Goal: Information Seeking & Learning: Check status

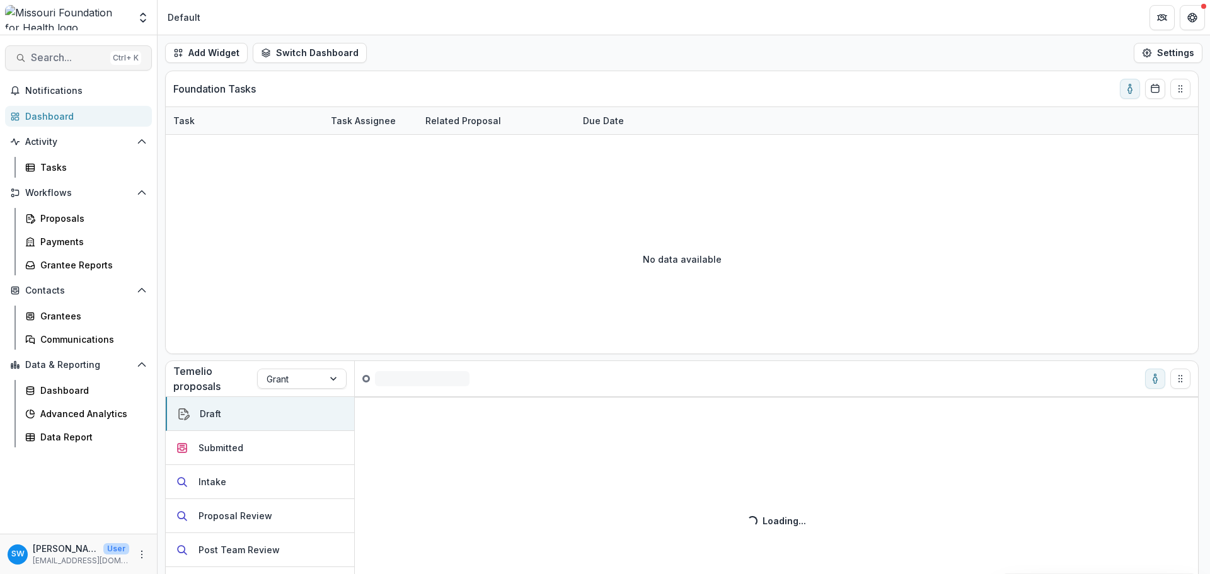
click at [84, 60] on span "Search..." at bounding box center [68, 58] width 74 height 12
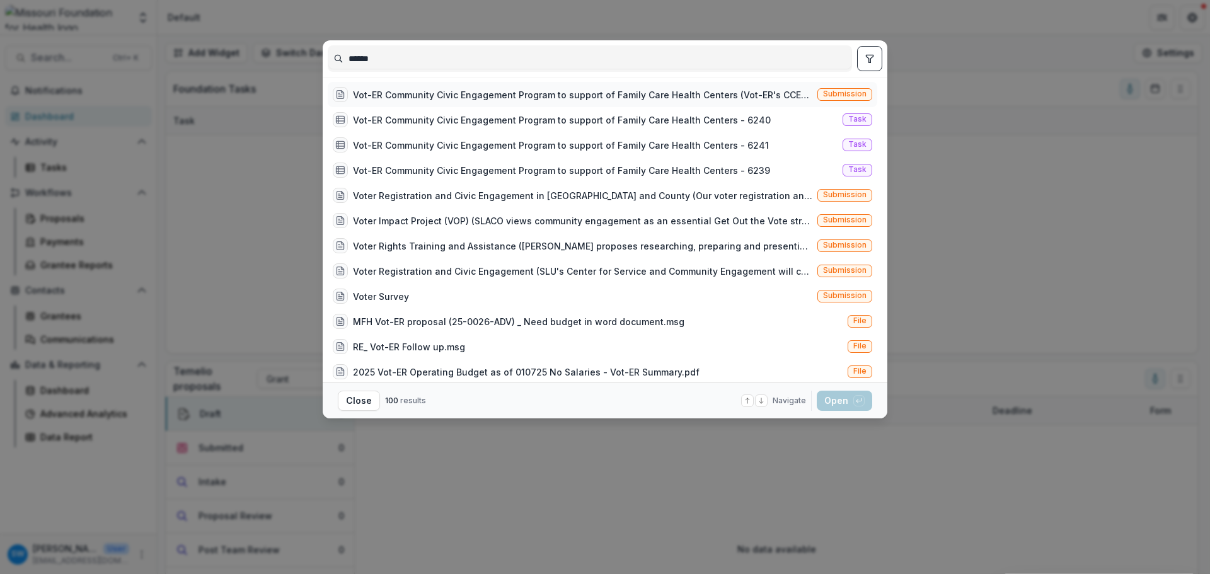
type input "******"
click at [416, 98] on div "Vot-ER Community Civic Engagement Program to support of Family Care Health Cent…" at bounding box center [582, 94] width 459 height 13
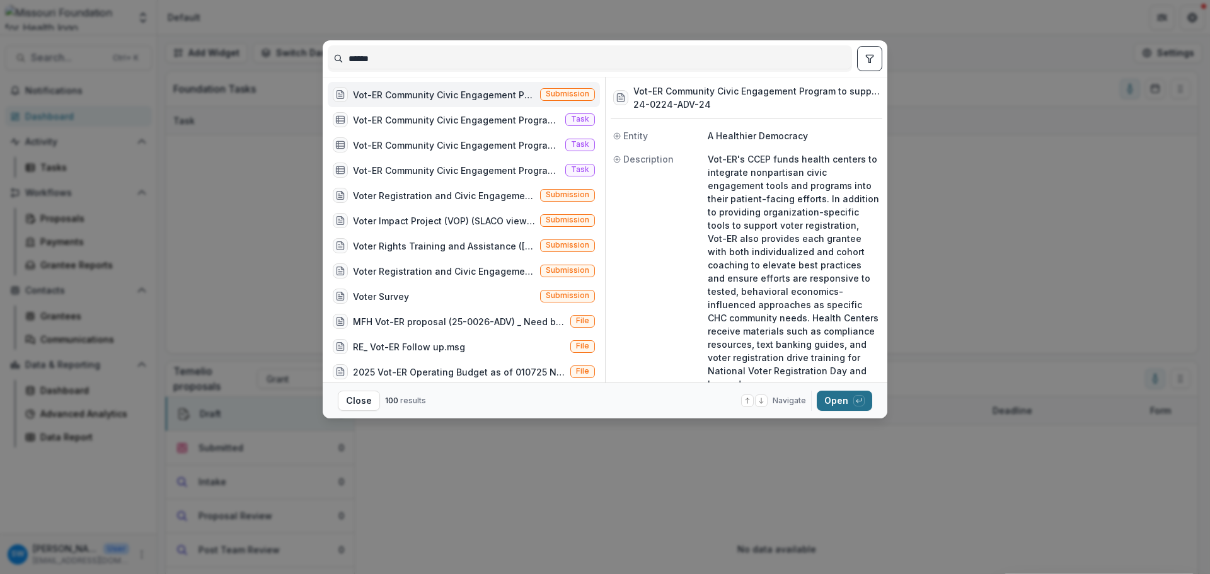
click at [848, 396] on button "Open with enter key" at bounding box center [844, 401] width 55 height 20
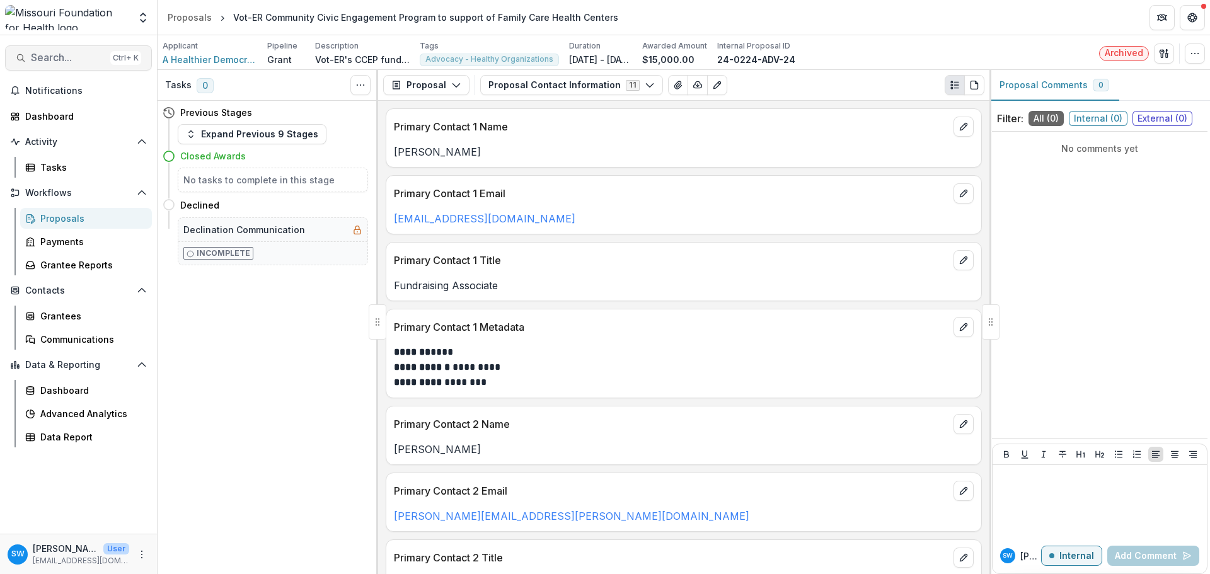
click at [84, 55] on span "Search..." at bounding box center [68, 58] width 74 height 12
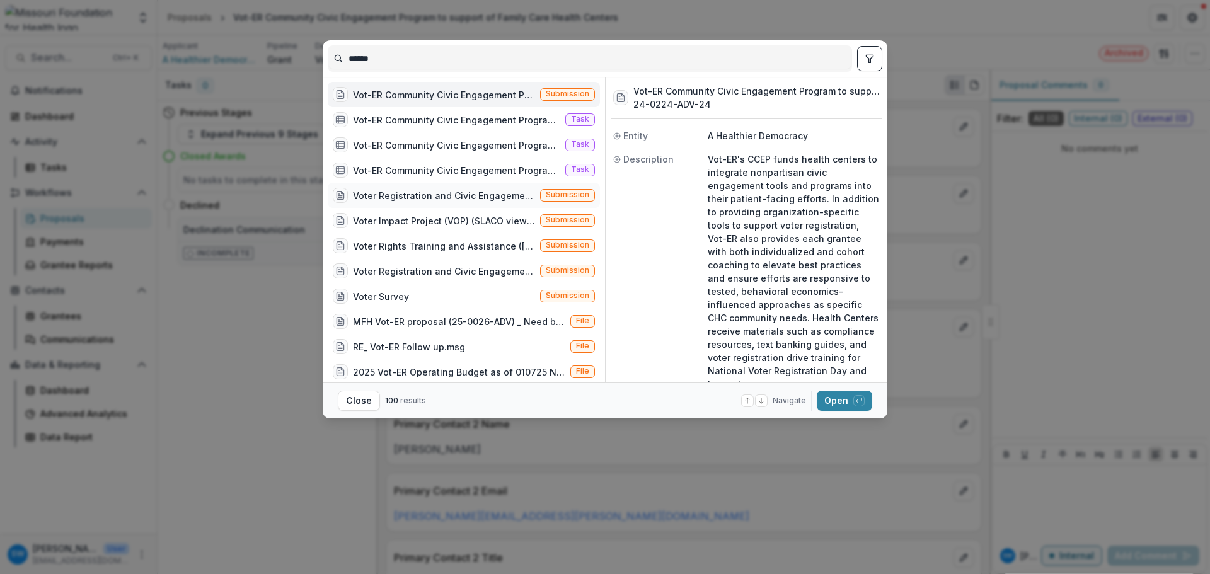
click at [420, 195] on div "Voter Registration and Civic Engagement in [GEOGRAPHIC_DATA] and County (Our vo…" at bounding box center [444, 195] width 182 height 13
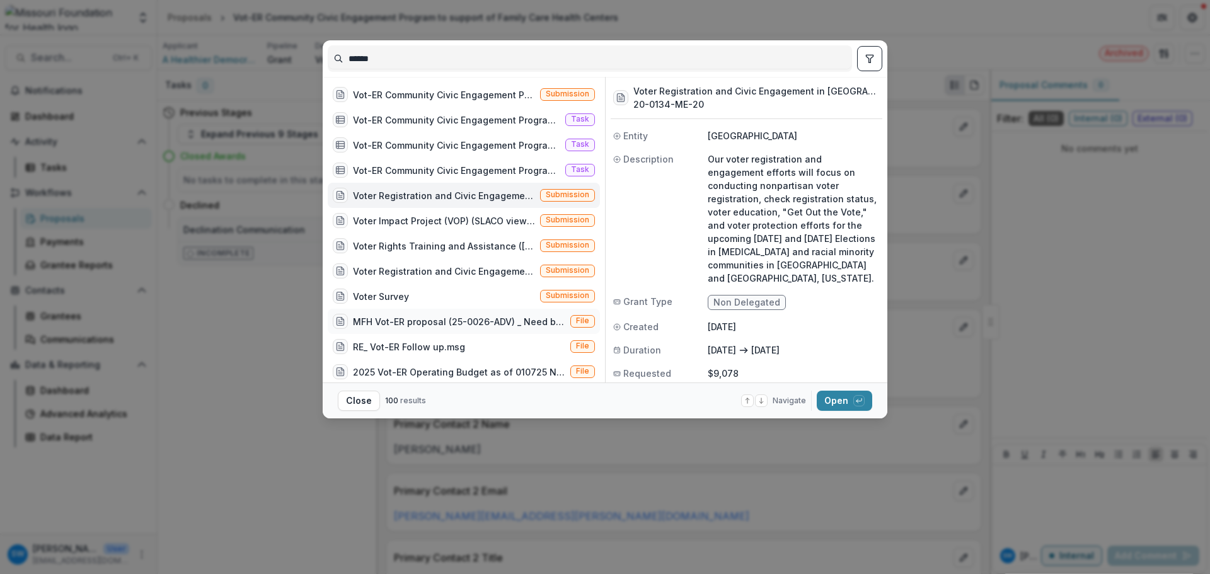
click at [413, 325] on div "MFH Vot-ER proposal (25-0026-ADV) _ Need budget in word document.msg" at bounding box center [459, 321] width 212 height 13
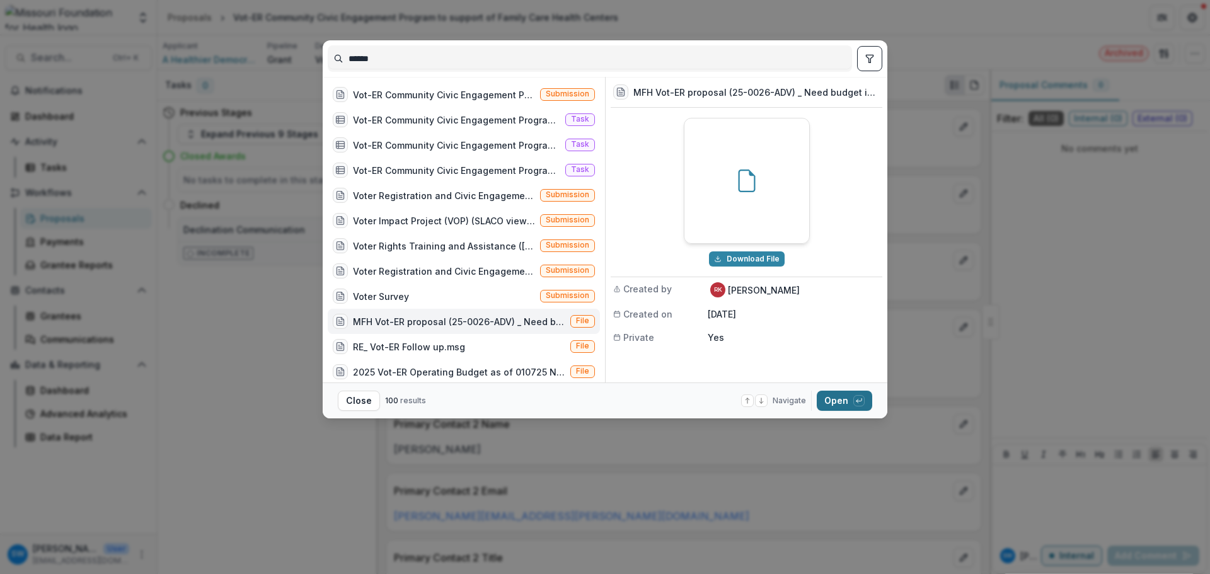
click at [839, 406] on button "Open with enter key" at bounding box center [844, 401] width 55 height 20
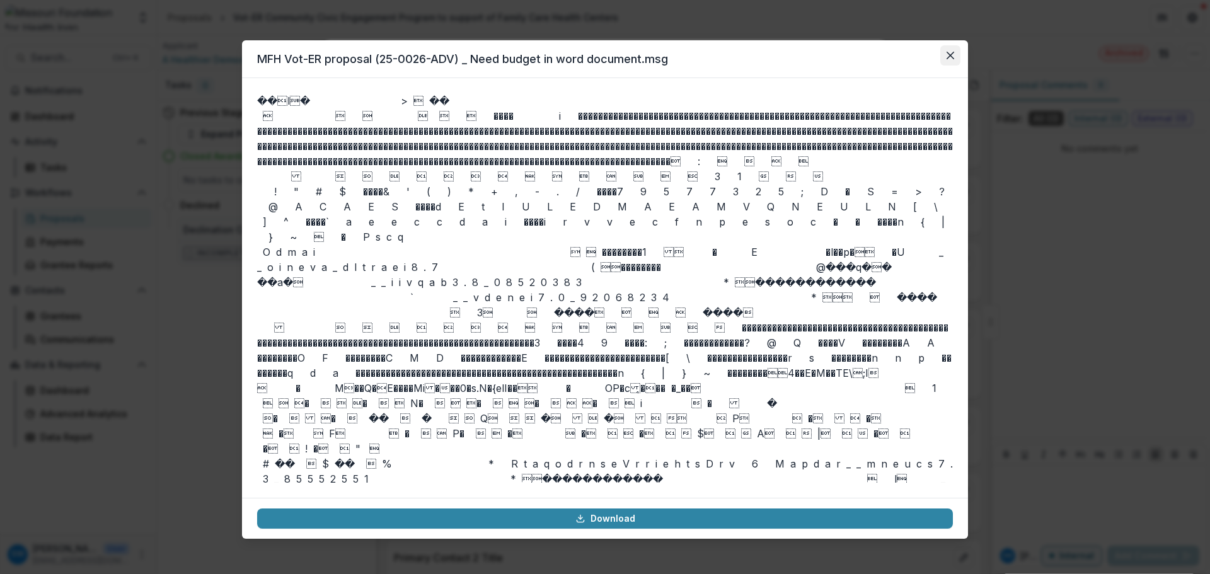
click at [955, 59] on button "Close" at bounding box center [950, 55] width 20 height 20
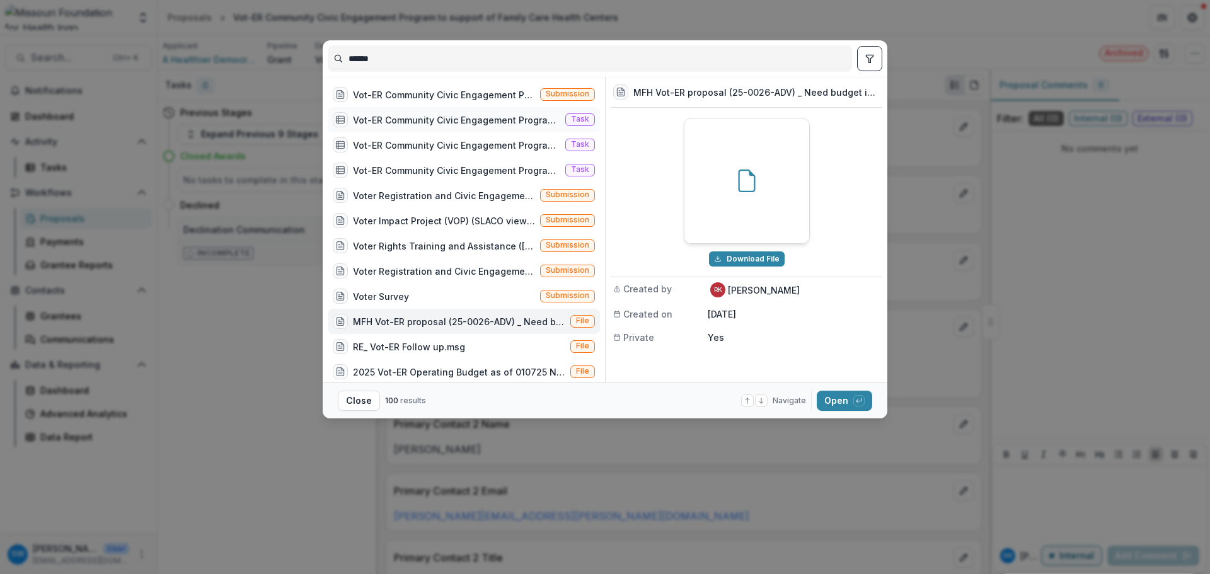
click at [413, 119] on div "Vot-ER Community Civic Engagement Program to support of Family Care Health Cent…" at bounding box center [456, 119] width 207 height 13
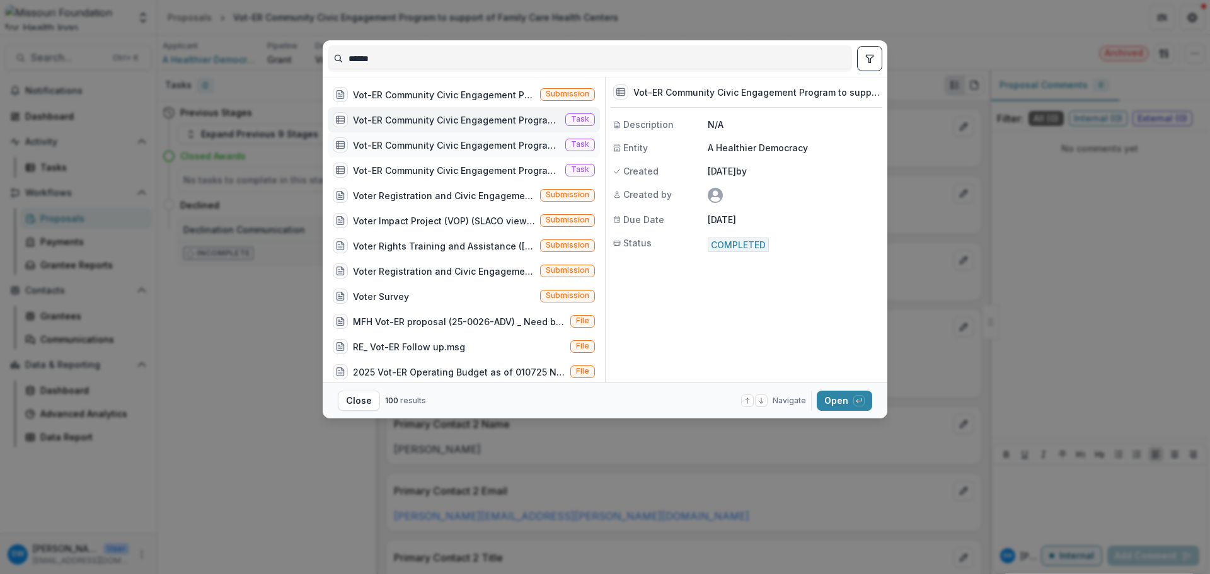
click at [409, 142] on div "Vot-ER Community Civic Engagement Program to support of Family Care Health Cent…" at bounding box center [456, 145] width 207 height 13
click at [411, 98] on div "Vot-ER Community Civic Engagement Program to support of Family Care Health Cent…" at bounding box center [444, 94] width 182 height 13
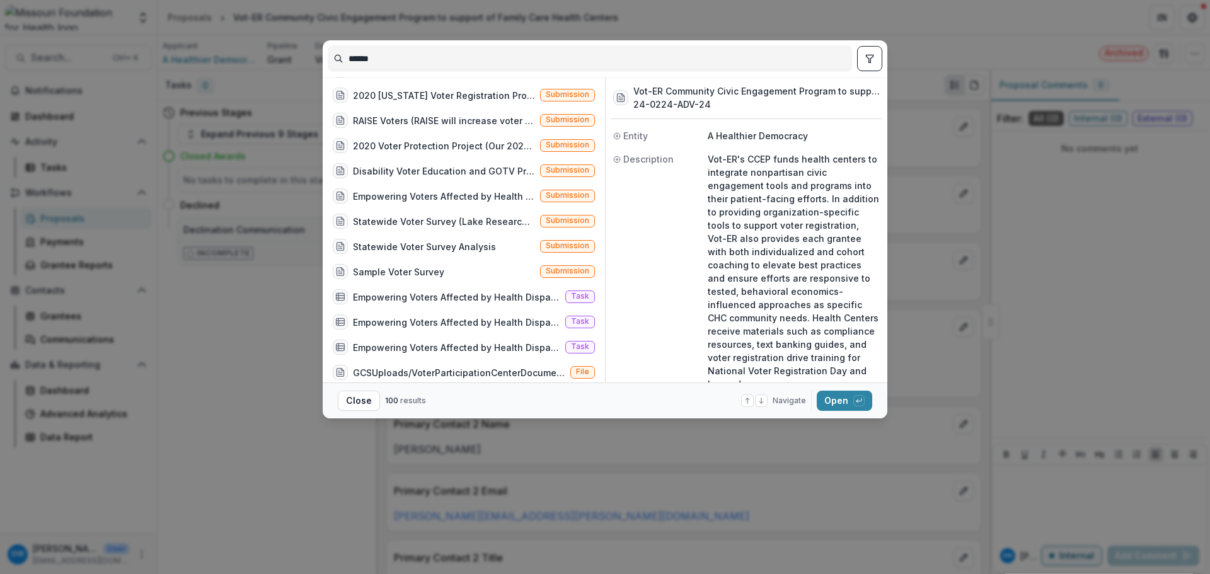
scroll to position [378, 0]
click at [834, 394] on button "Open with enter key" at bounding box center [844, 401] width 55 height 20
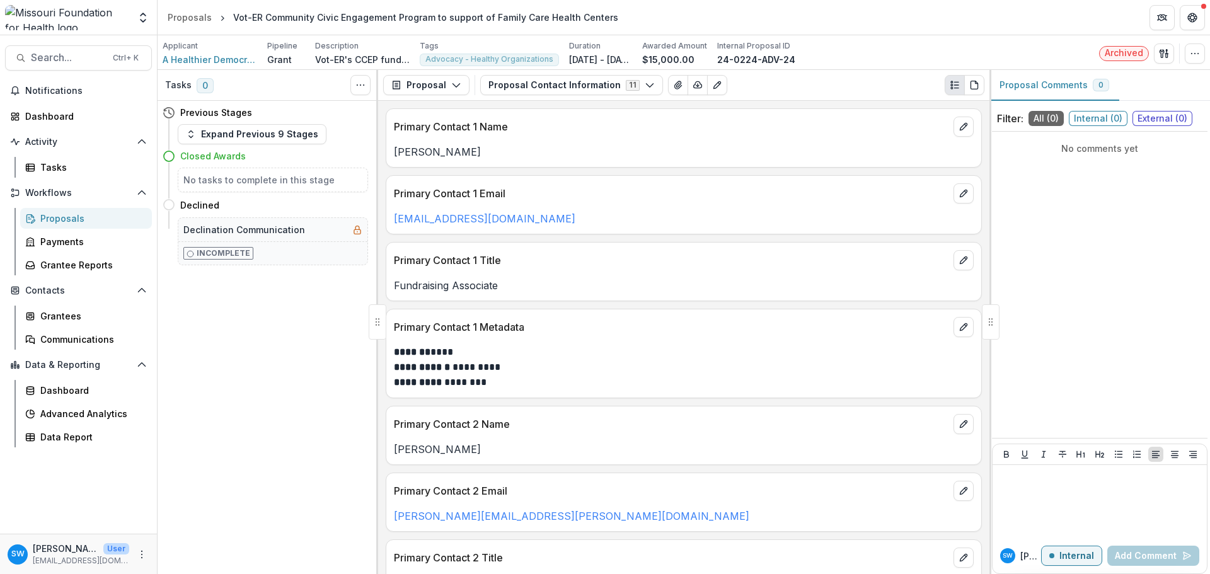
click at [237, 149] on div "Closed Awards" at bounding box center [265, 155] width 205 height 23
click at [234, 156] on h4 "Closed Awards" at bounding box center [213, 155] width 66 height 13
click at [229, 135] on button "Expand Previous 9 Stages" at bounding box center [252, 134] width 149 height 20
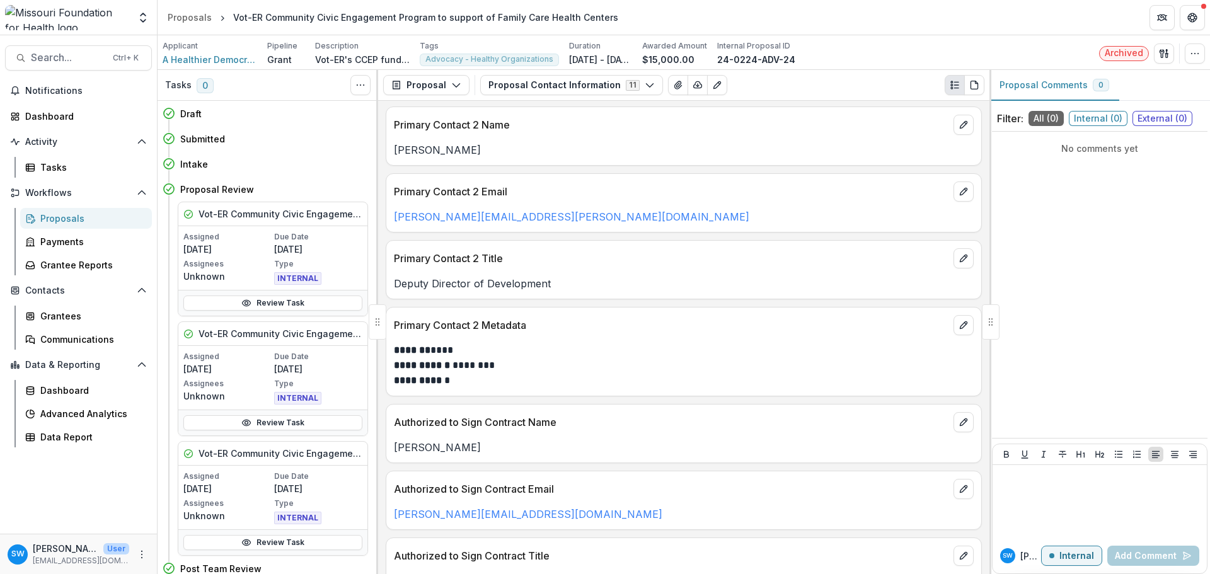
scroll to position [0, 0]
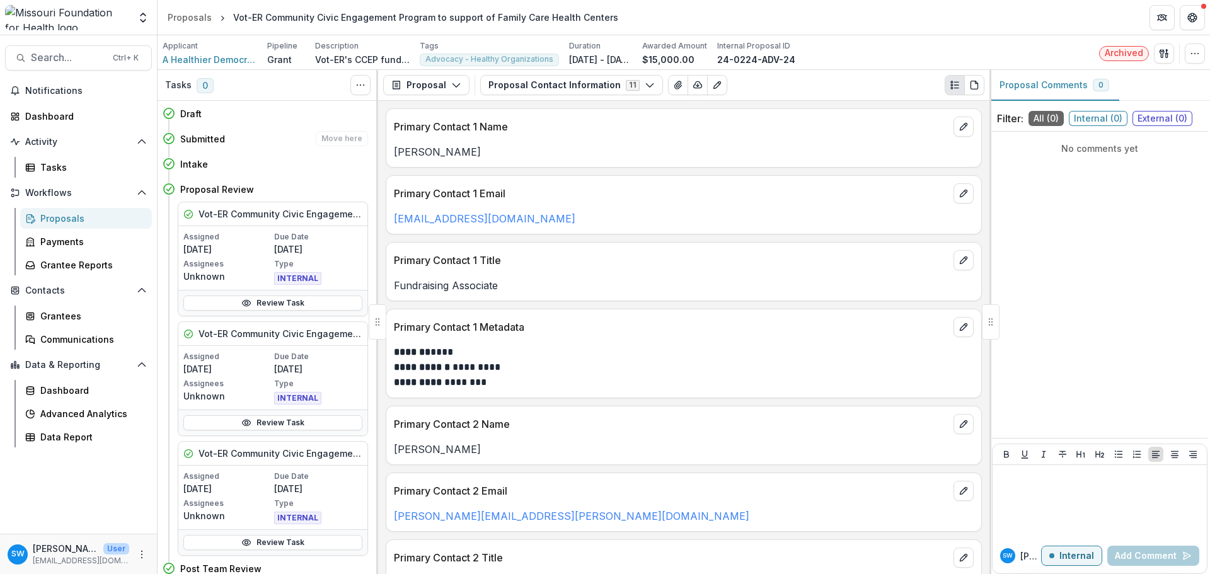
click at [207, 135] on h4 "Submitted" at bounding box center [202, 138] width 45 height 13
click at [246, 302] on icon at bounding box center [246, 303] width 10 height 10
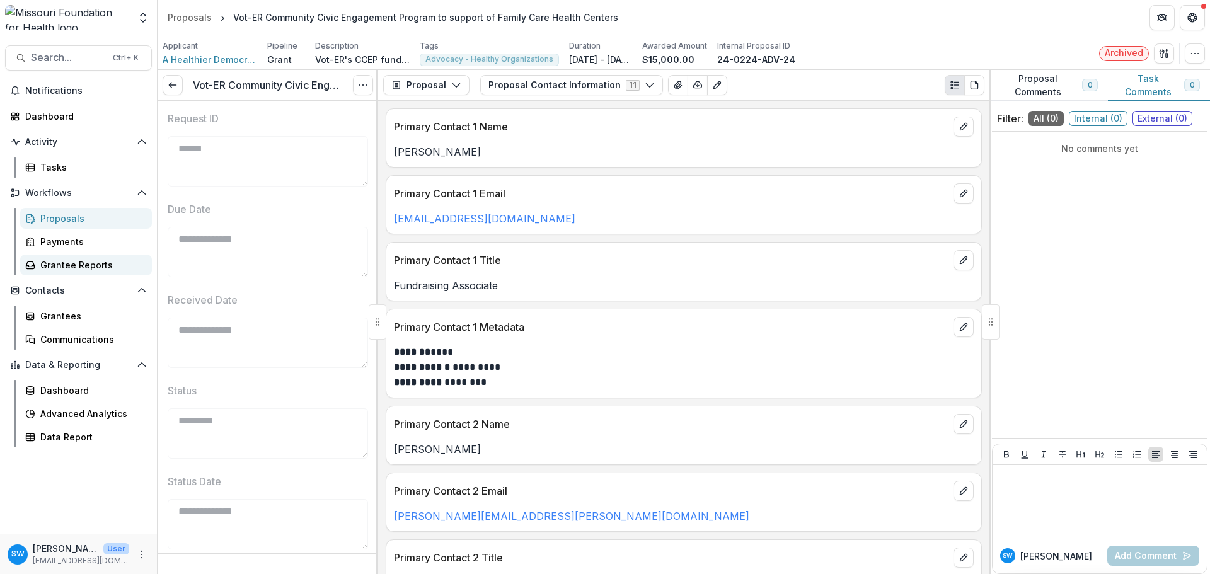
click at [78, 270] on div "Grantee Reports" at bounding box center [90, 264] width 101 height 13
click at [456, 88] on icon "button" at bounding box center [456, 85] width 10 height 10
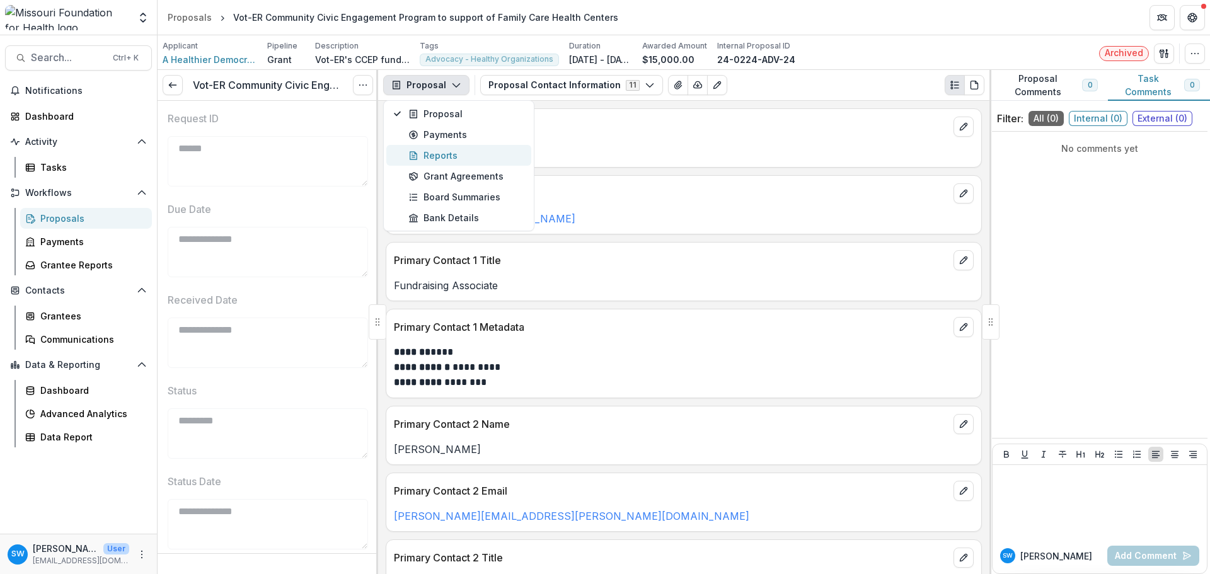
click at [441, 158] on div "Reports" at bounding box center [465, 155] width 115 height 13
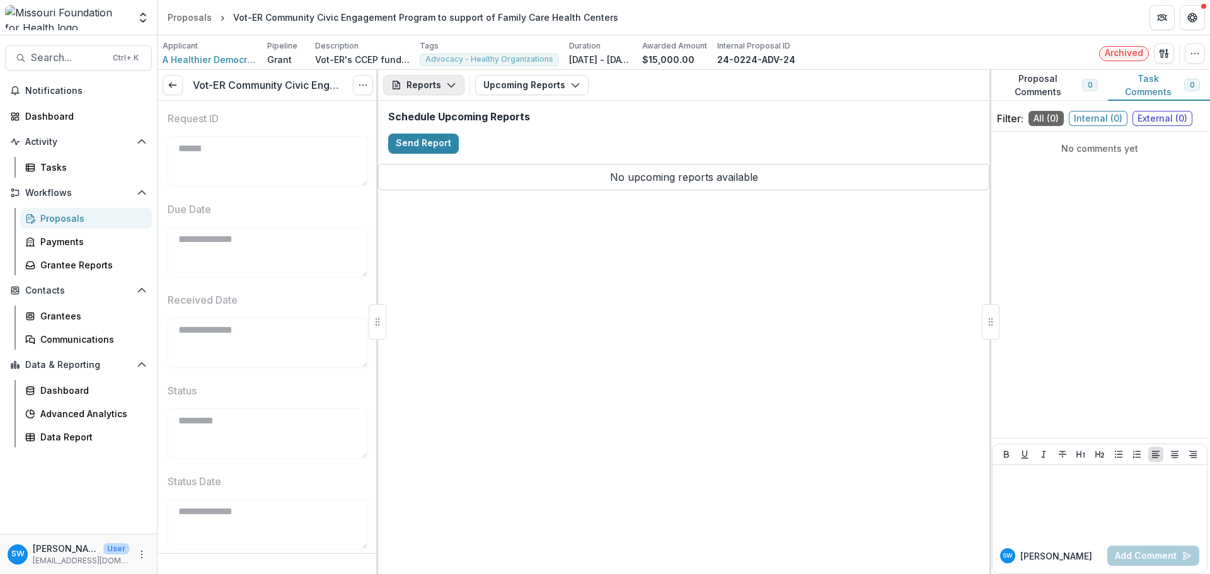
click at [439, 89] on button "Reports" at bounding box center [423, 85] width 81 height 20
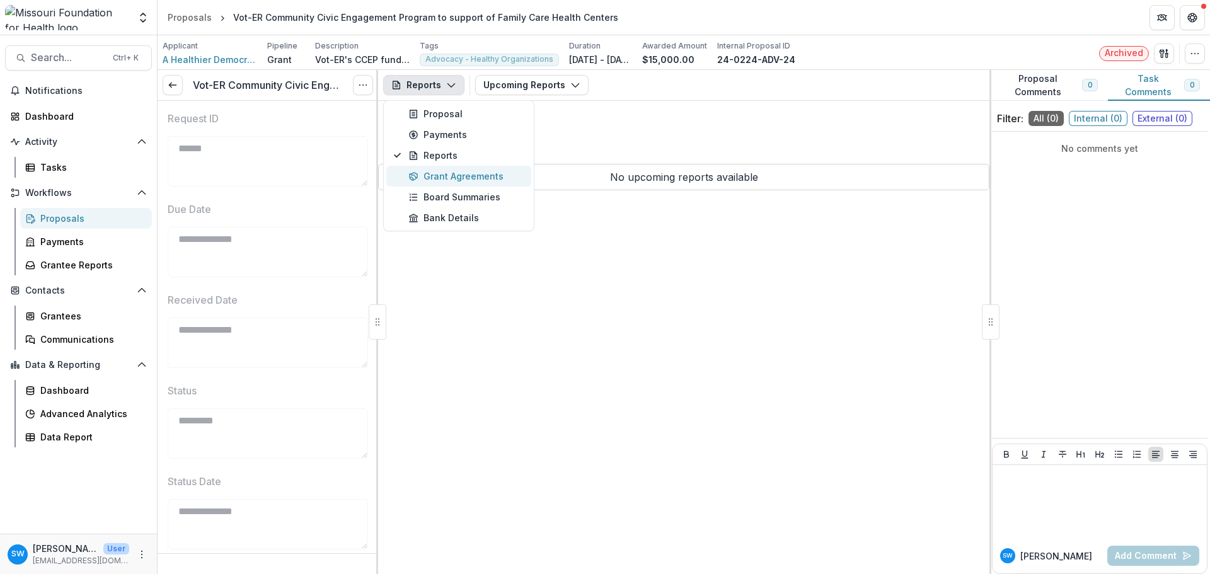
click at [429, 182] on div "Grant Agreements" at bounding box center [465, 176] width 115 height 13
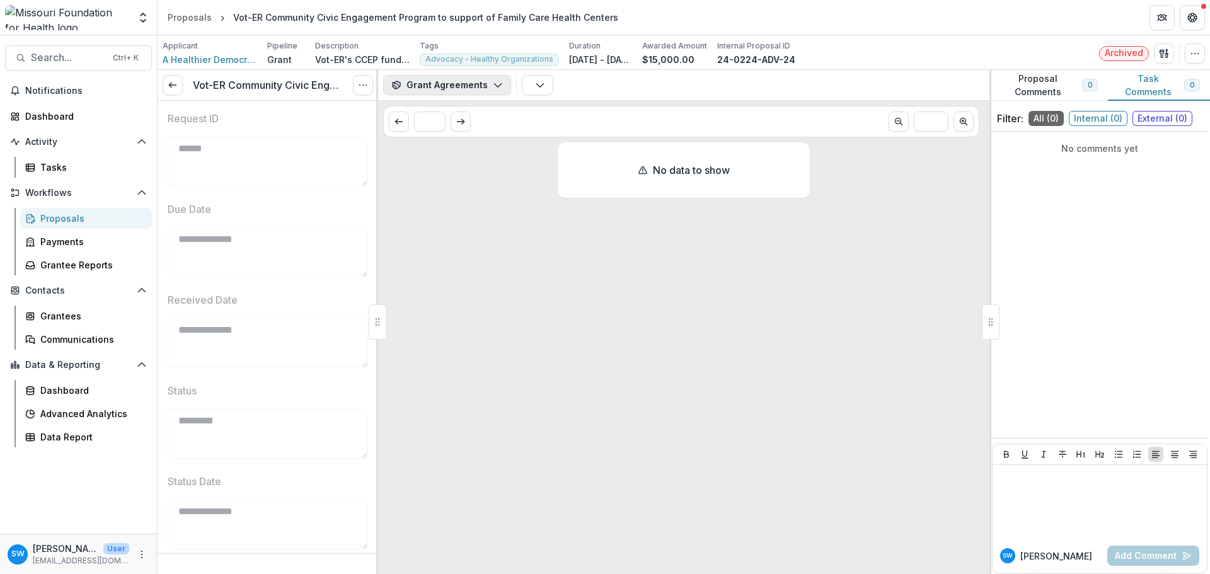
click at [464, 92] on button "Grant Agreements" at bounding box center [447, 85] width 128 height 20
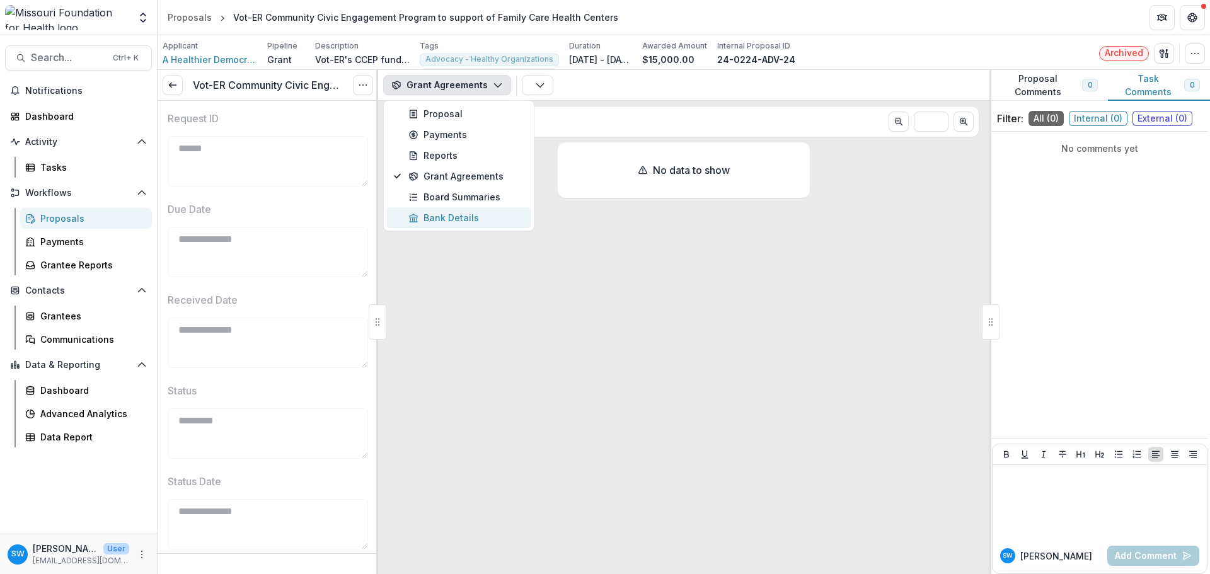
click at [433, 213] on div "Bank Details" at bounding box center [465, 217] width 115 height 13
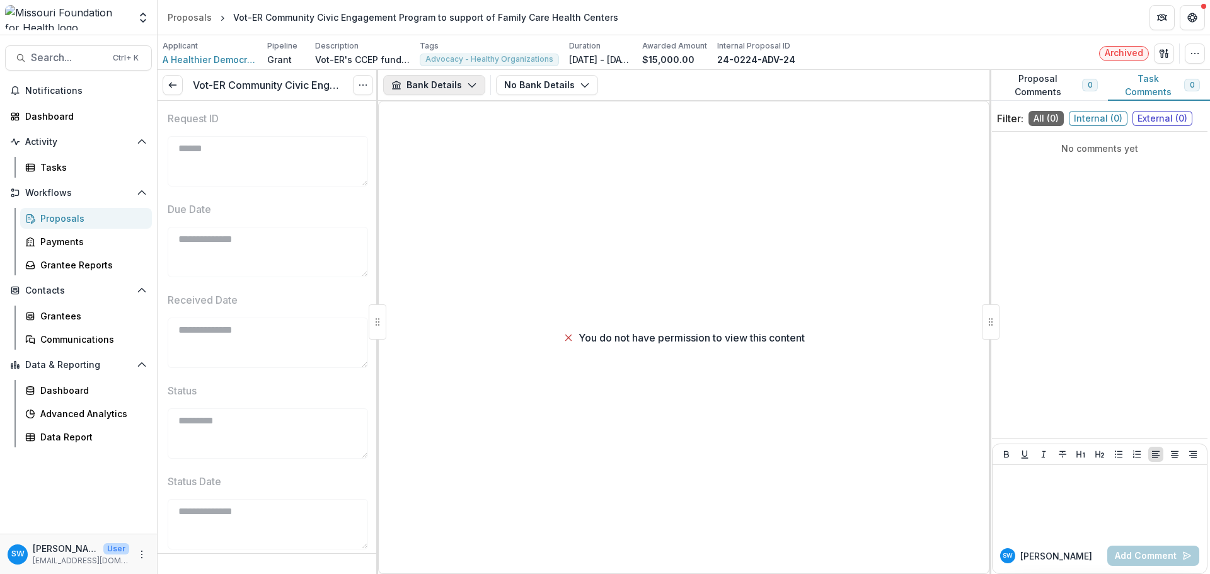
click at [473, 86] on icon "button" at bounding box center [472, 85] width 10 height 10
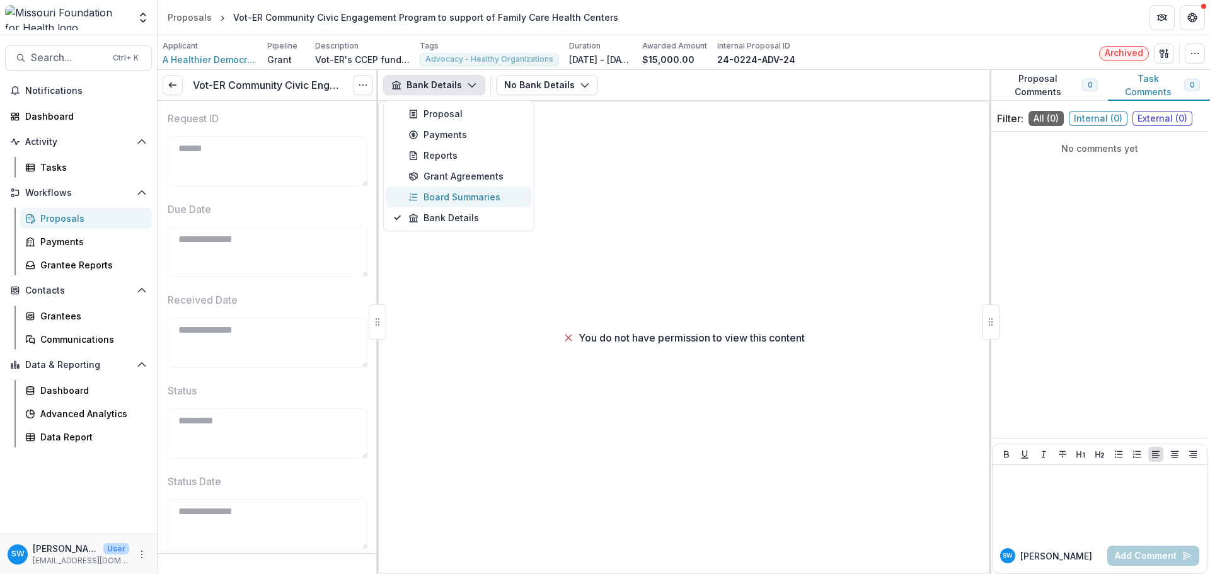
click at [428, 193] on div "Board Summaries" at bounding box center [465, 196] width 115 height 13
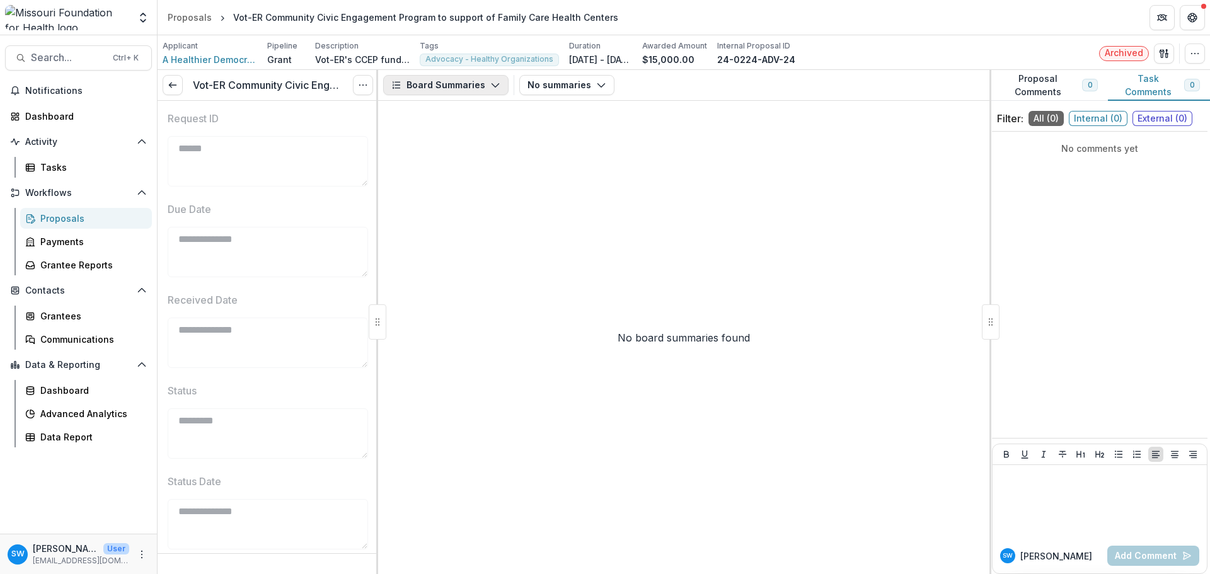
click at [478, 86] on button "Board Summaries" at bounding box center [445, 85] width 125 height 20
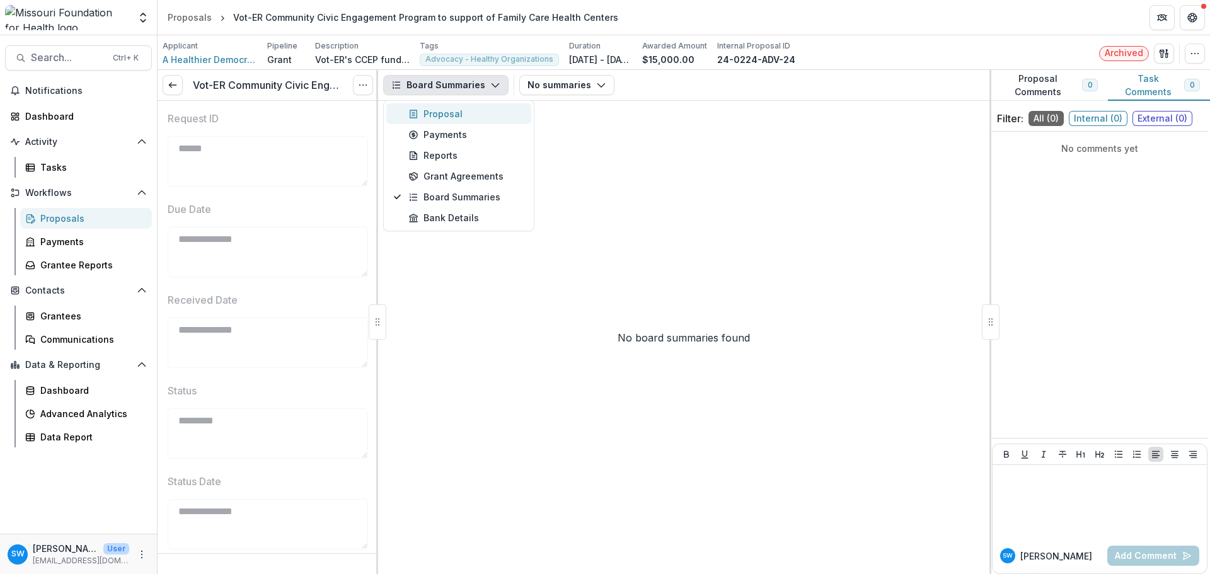
click at [471, 112] on div "Proposal" at bounding box center [465, 113] width 115 height 13
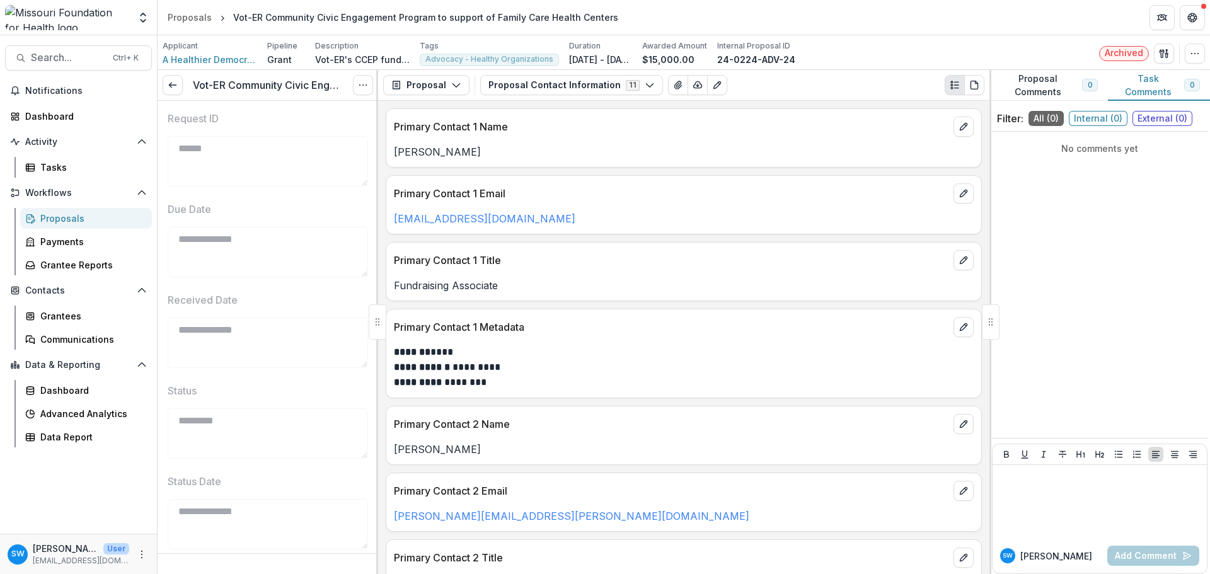
click at [953, 83] on icon "Plaintext view" at bounding box center [955, 85] width 10 height 10
click at [59, 337] on div "Communications" at bounding box center [90, 339] width 101 height 13
click at [645, 83] on icon "button" at bounding box center [650, 85] width 10 height 10
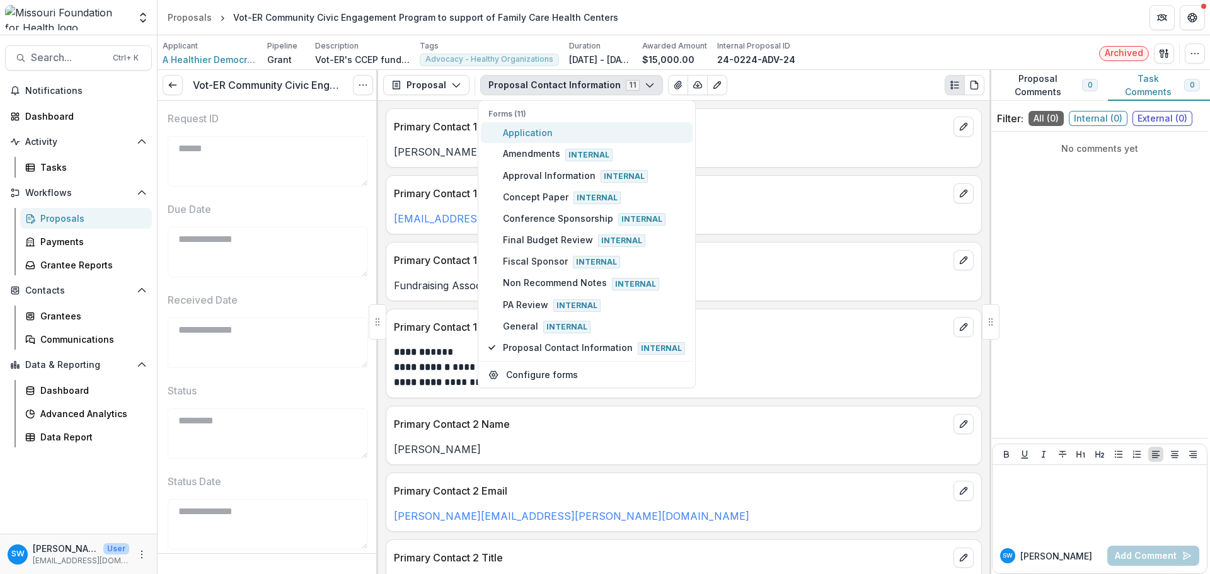
click at [535, 133] on span "Application" at bounding box center [594, 132] width 182 height 13
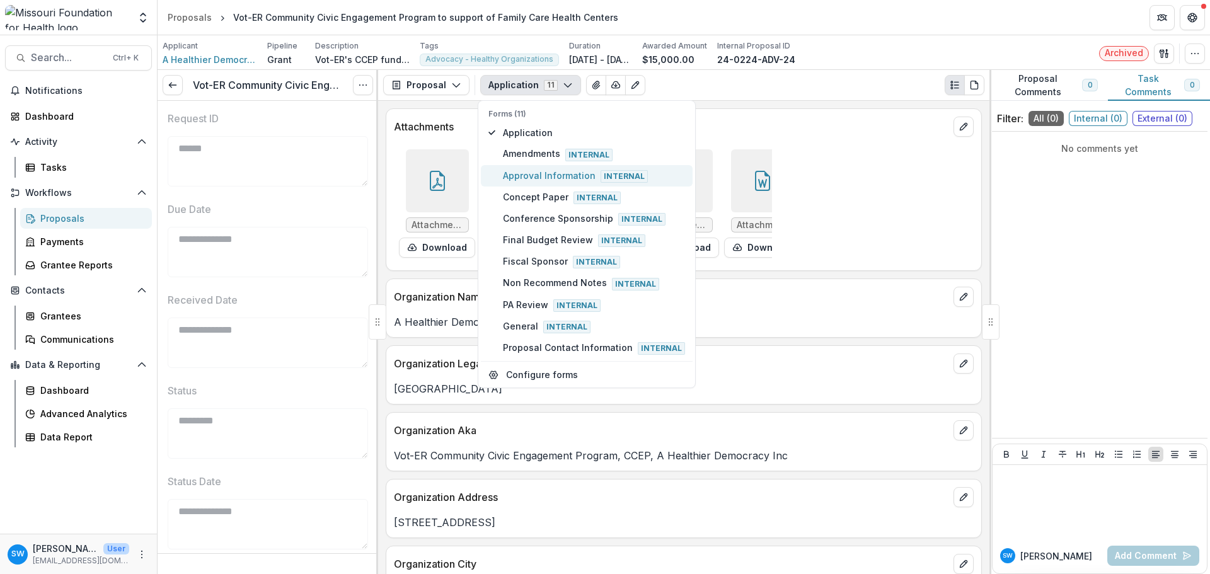
click at [577, 175] on span "Approval Information Internal" at bounding box center [594, 176] width 182 height 14
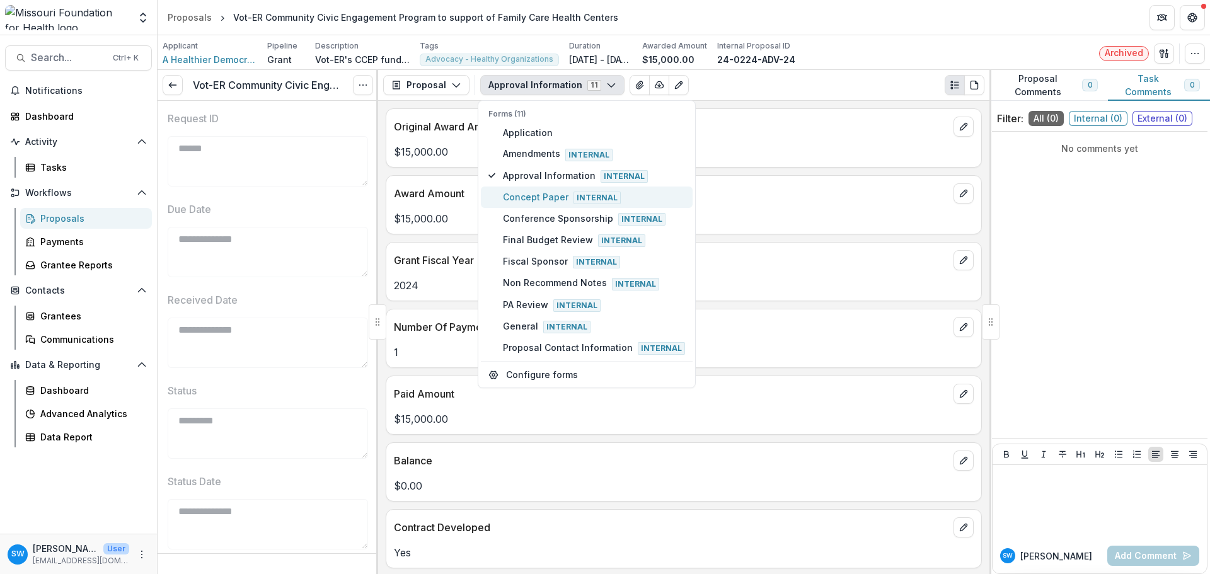
click at [525, 192] on span "Concept Paper Internal" at bounding box center [594, 197] width 182 height 14
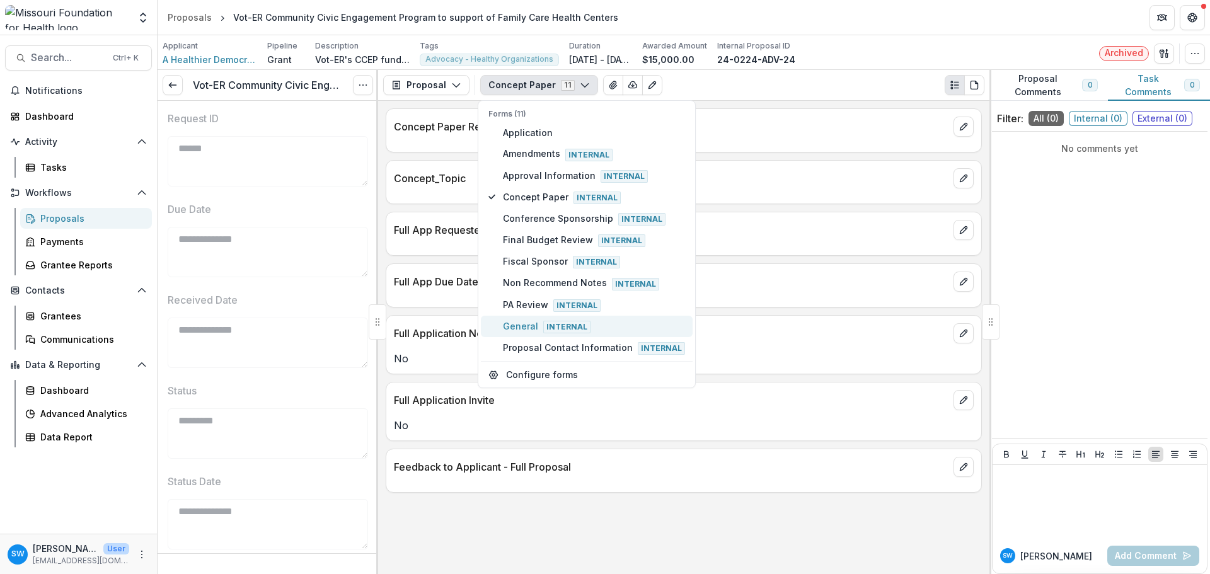
click at [526, 323] on span "General Internal" at bounding box center [594, 326] width 182 height 14
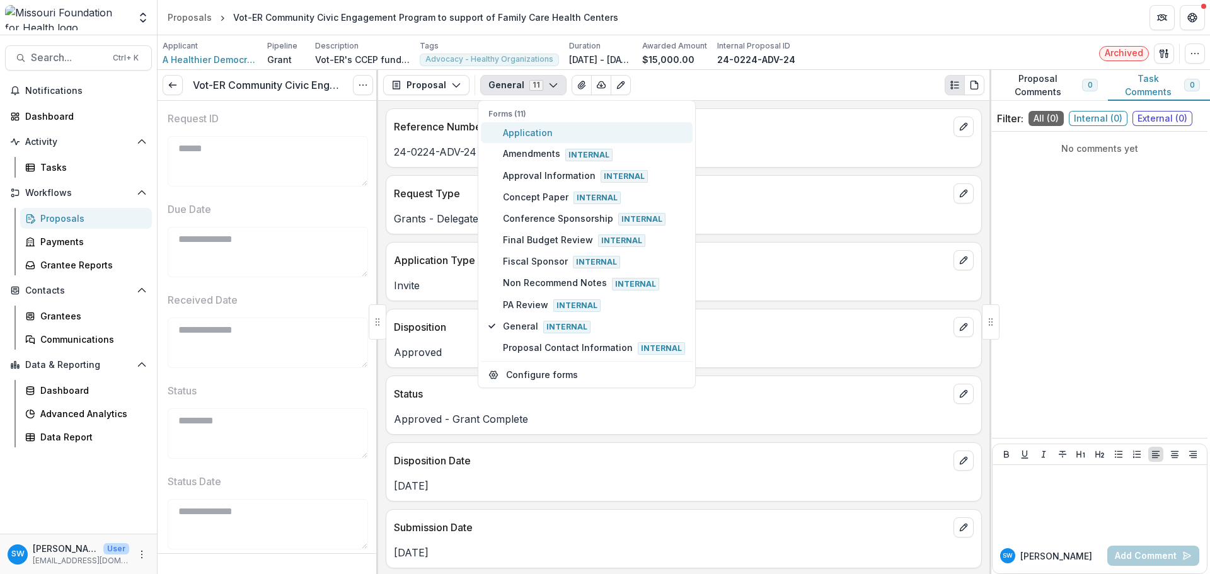
click at [518, 136] on span "Application" at bounding box center [594, 132] width 182 height 13
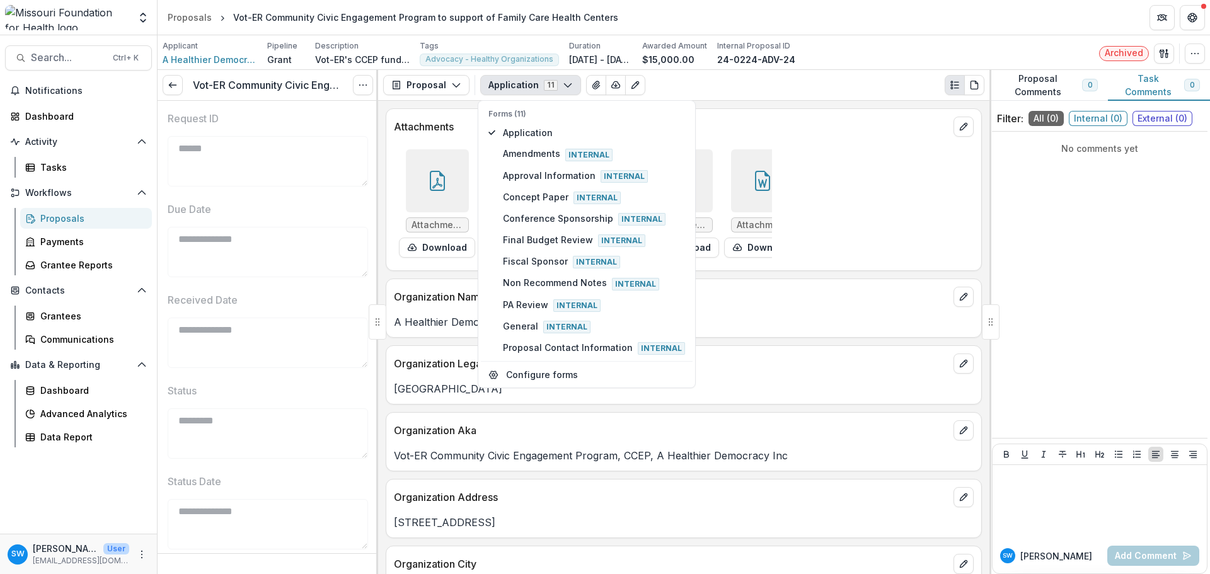
click at [773, 113] on div "Attachments" at bounding box center [683, 123] width 595 height 28
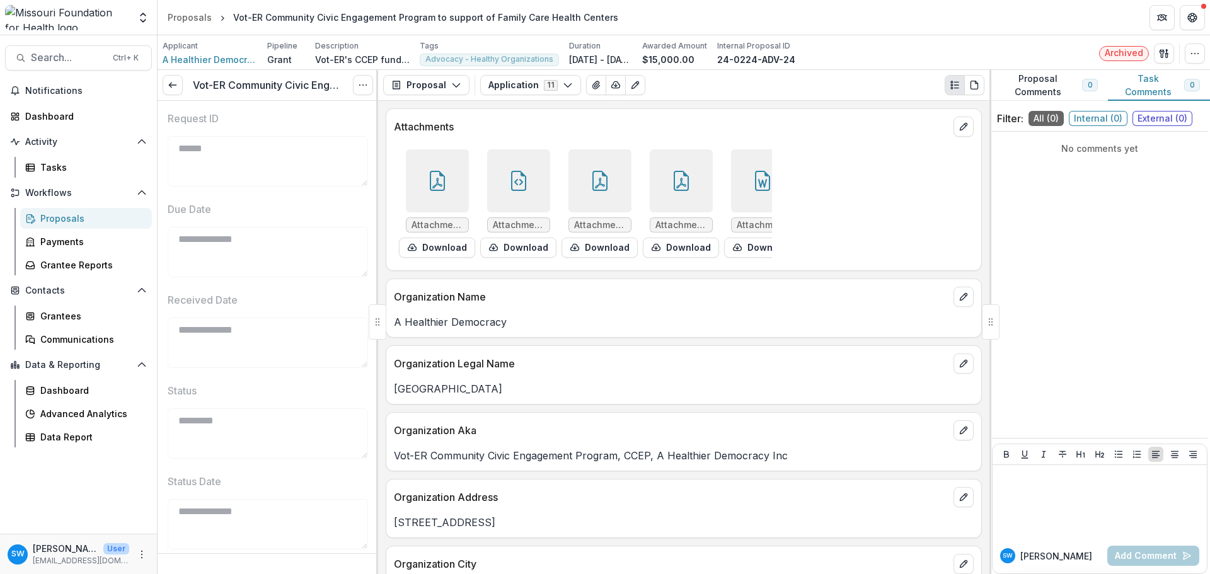
click at [444, 189] on icon at bounding box center [437, 181] width 20 height 20
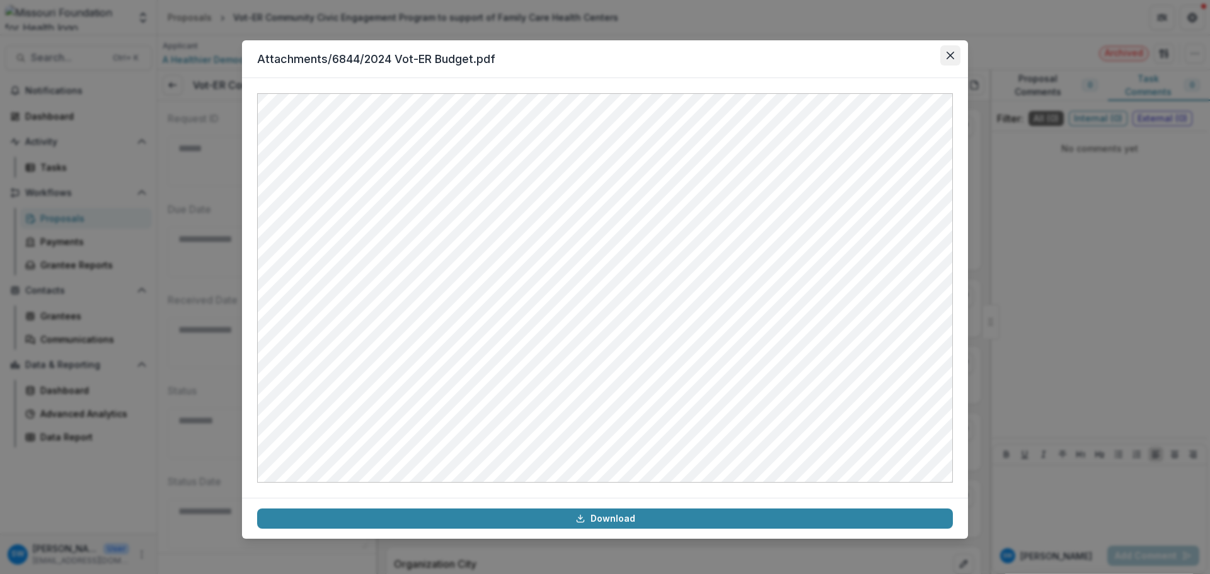
click at [957, 55] on button "Close" at bounding box center [950, 55] width 20 height 20
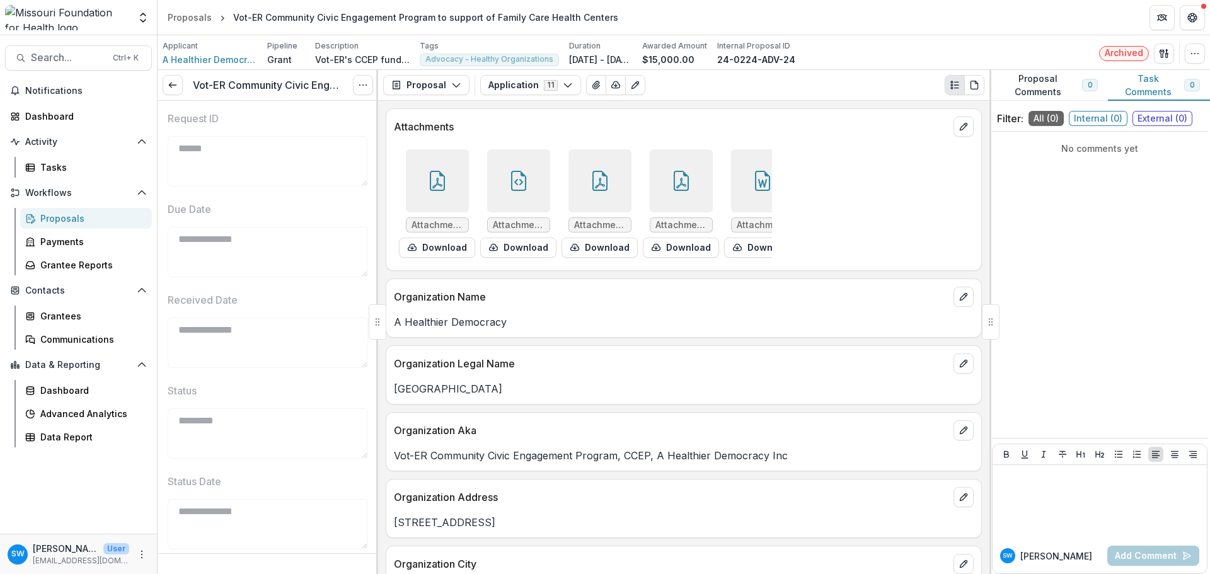
click at [515, 168] on div at bounding box center [518, 180] width 63 height 63
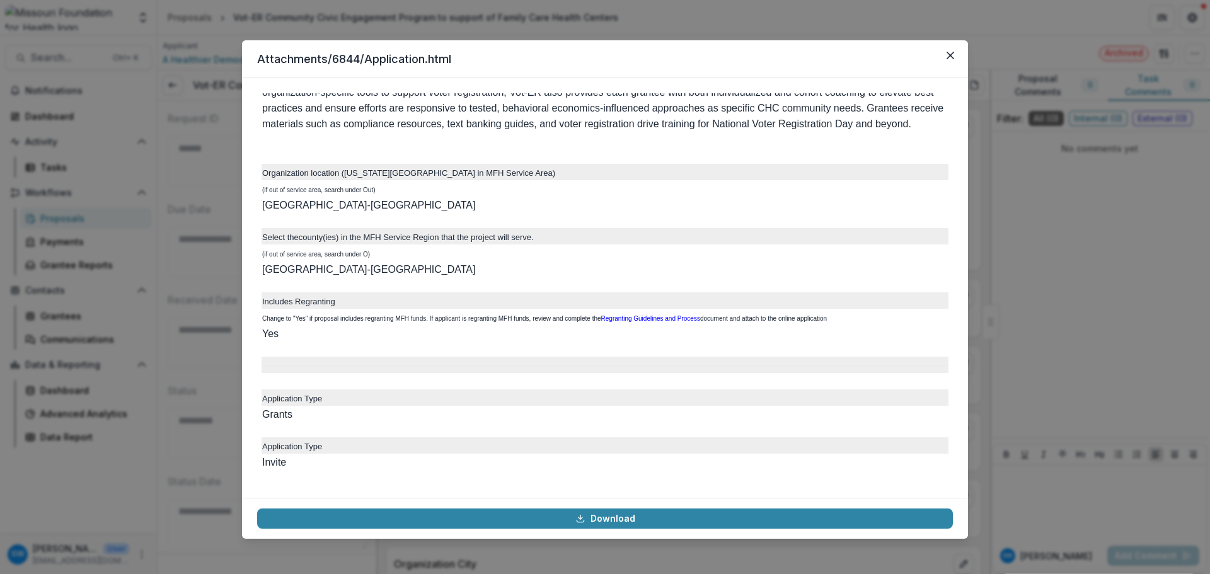
scroll to position [3403, 0]
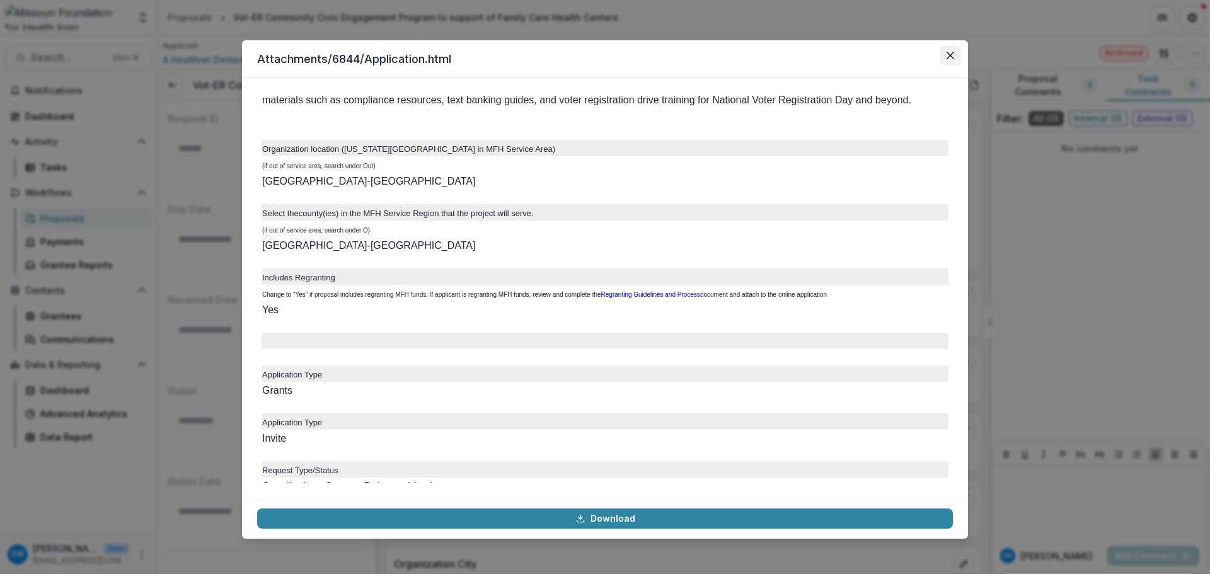
click at [949, 54] on icon "Close" at bounding box center [950, 56] width 8 height 8
